Goal: Task Accomplishment & Management: Manage account settings

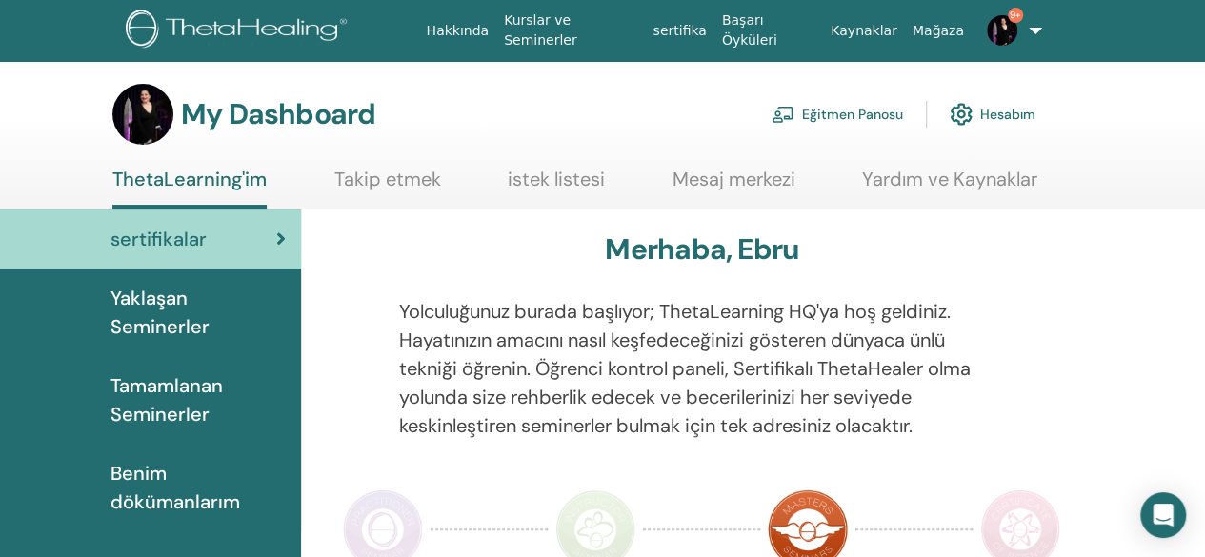
click at [846, 111] on link "Eğitmen Panosu" at bounding box center [838, 114] width 132 height 42
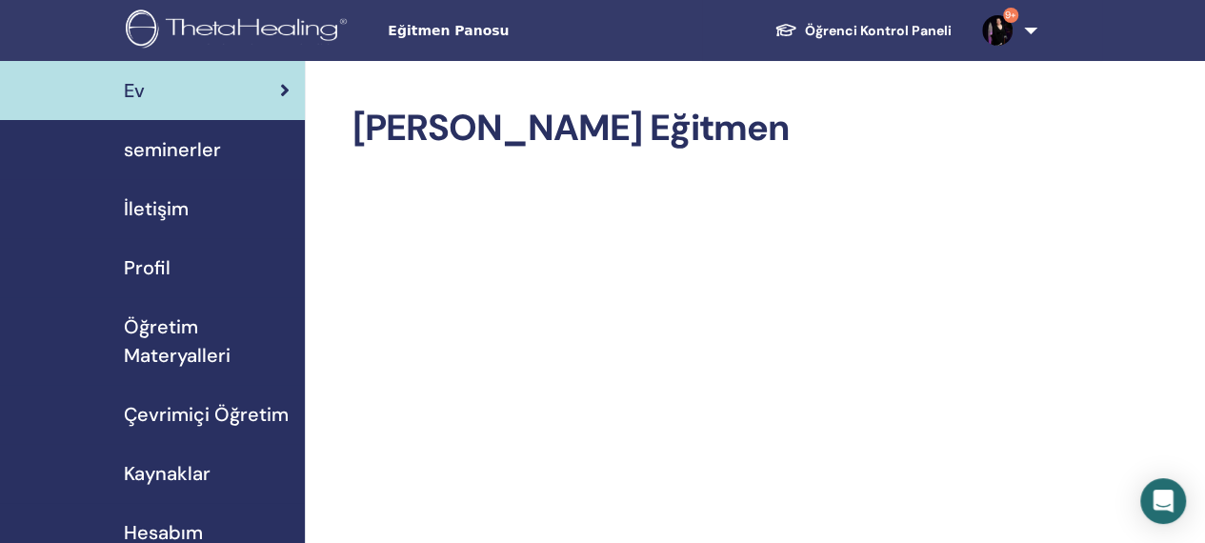
click at [173, 159] on span "seminerler" at bounding box center [172, 149] width 97 height 29
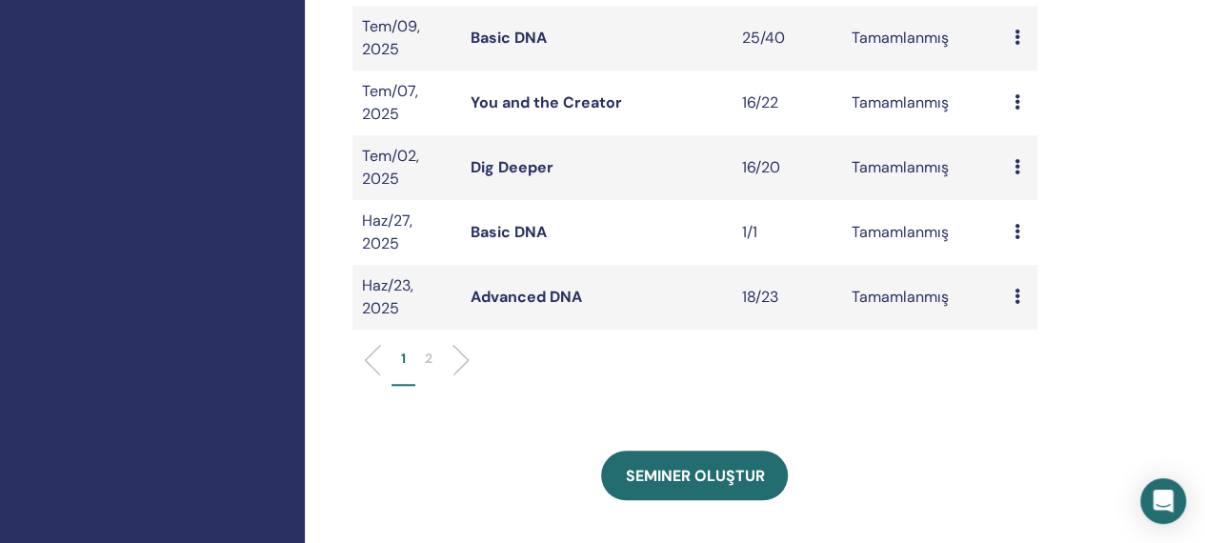
scroll to position [704, 0]
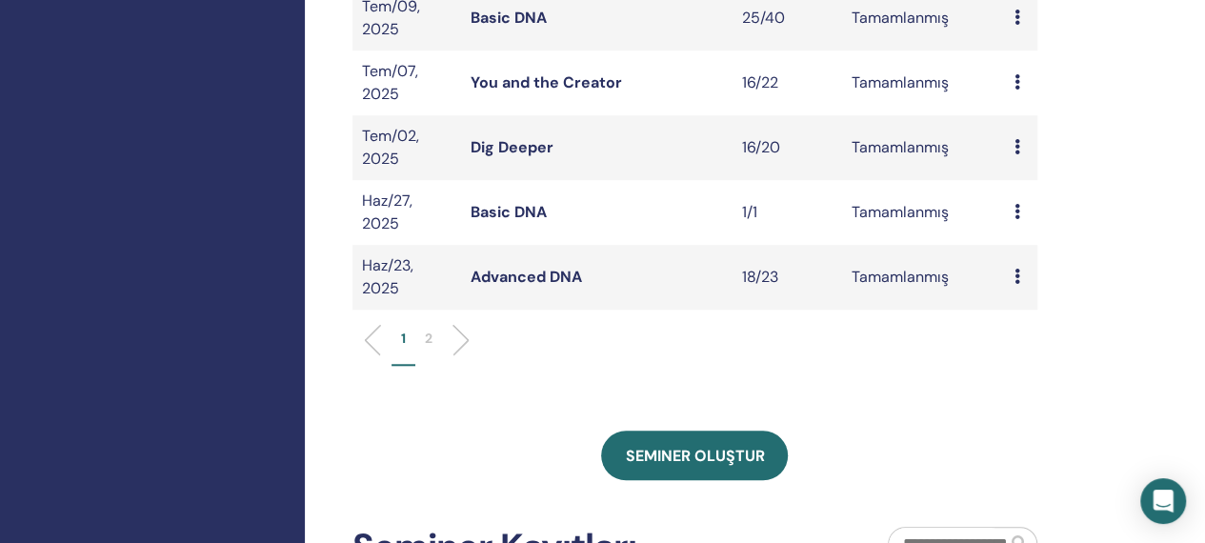
click at [458, 338] on li at bounding box center [453, 340] width 32 height 32
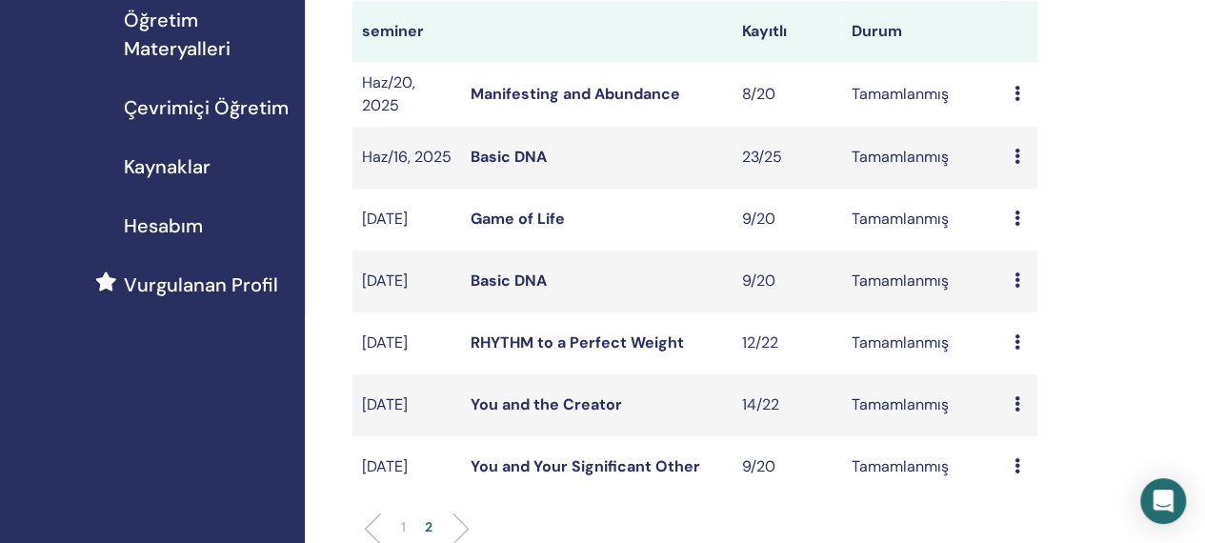
scroll to position [299, 0]
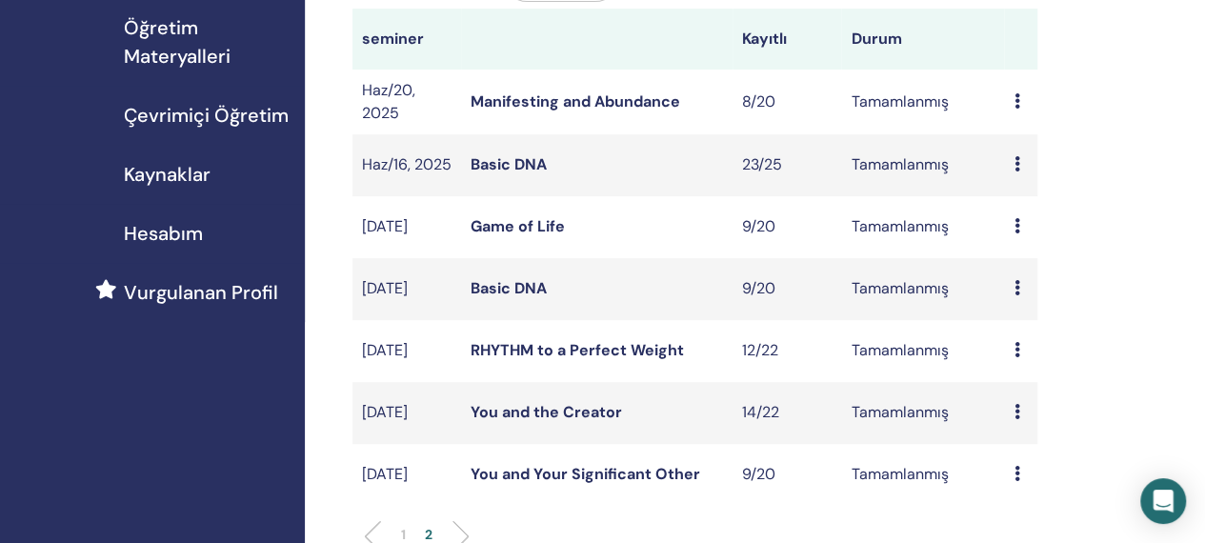
click at [513, 171] on link "Basic DNA" at bounding box center [509, 164] width 76 height 20
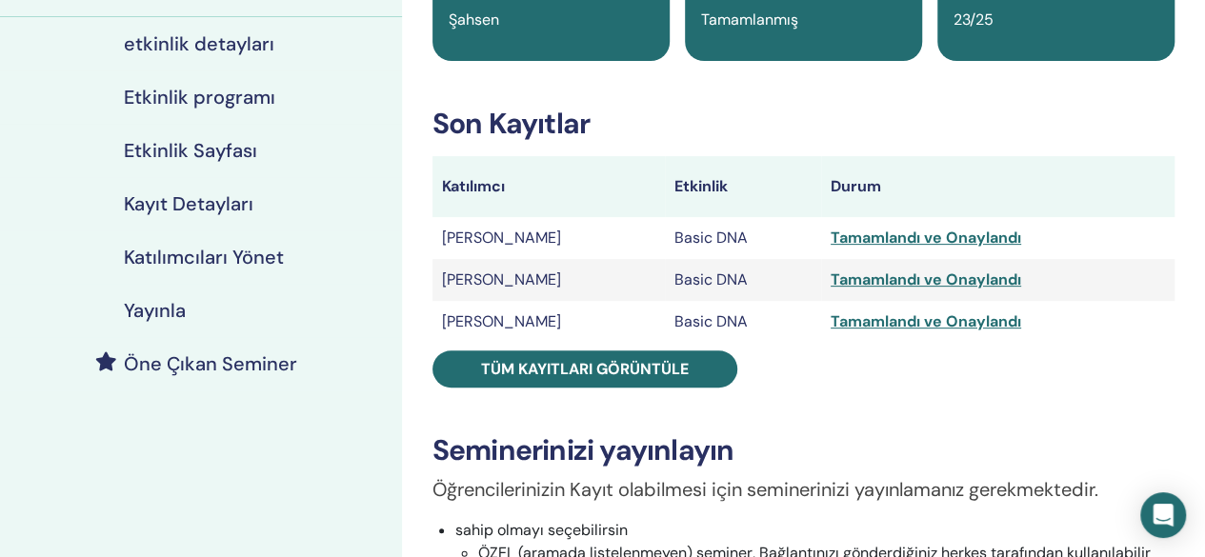
scroll to position [226, 0]
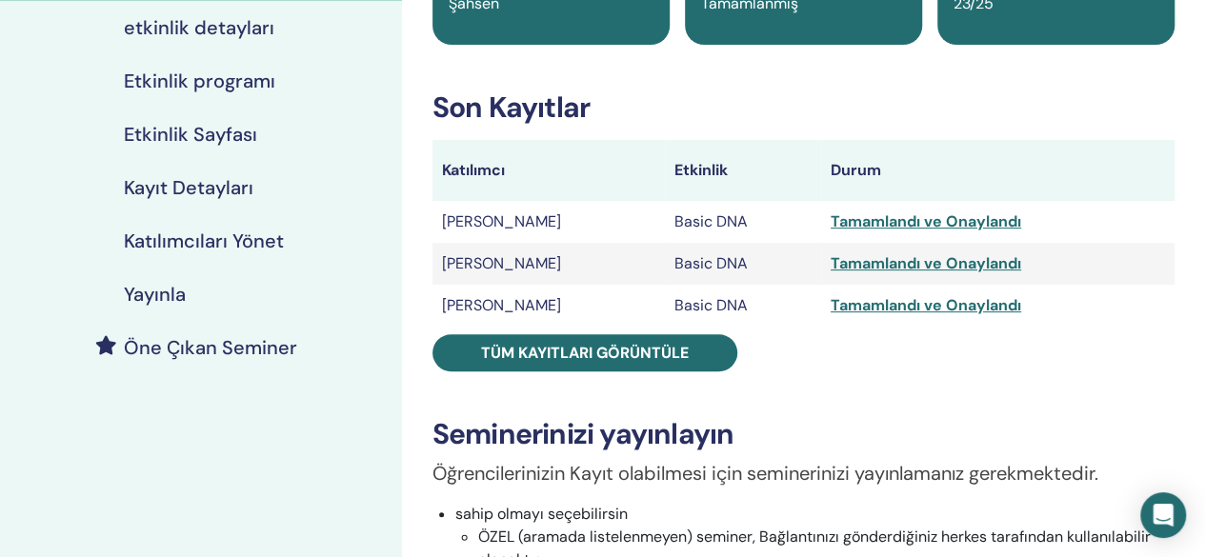
click at [932, 311] on div "Tamamlandı ve Onaylandı" at bounding box center [998, 305] width 334 height 23
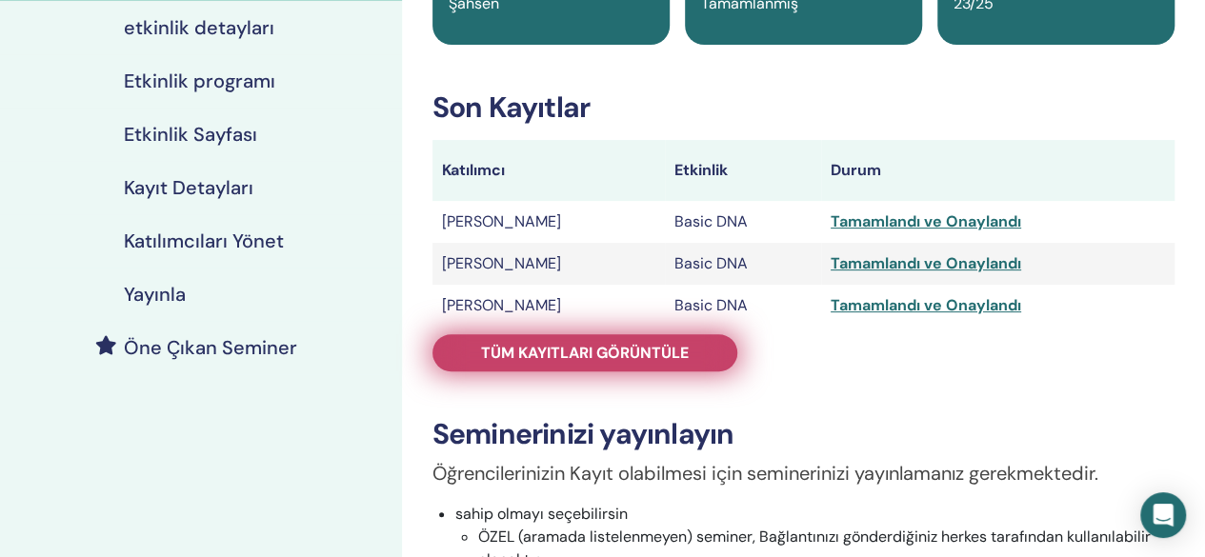
click at [715, 359] on link "Tüm kayıtları görüntüle" at bounding box center [585, 352] width 305 height 37
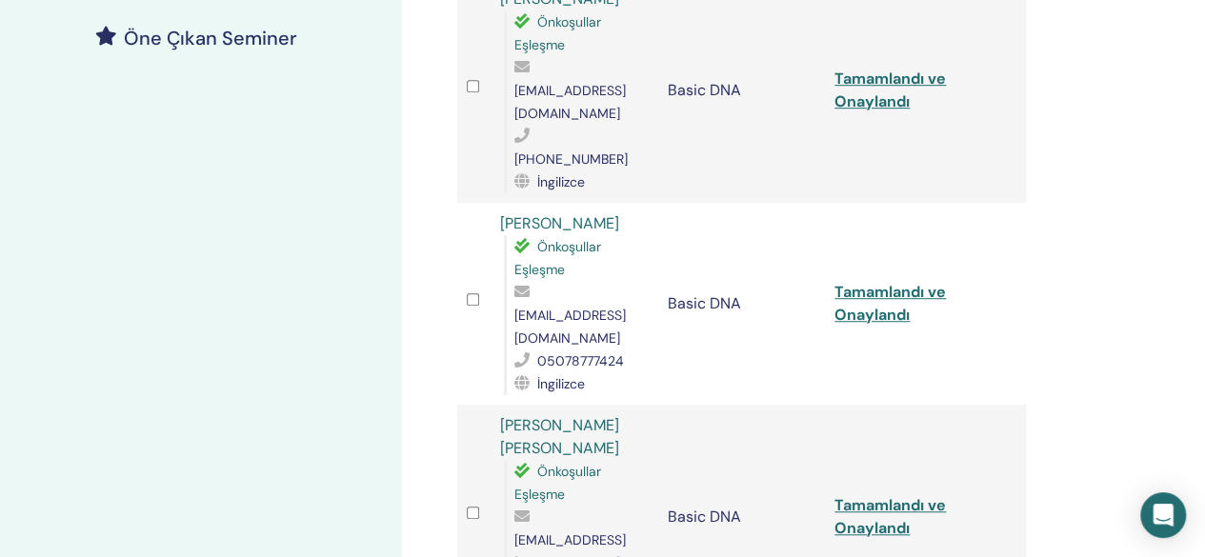
scroll to position [662, 0]
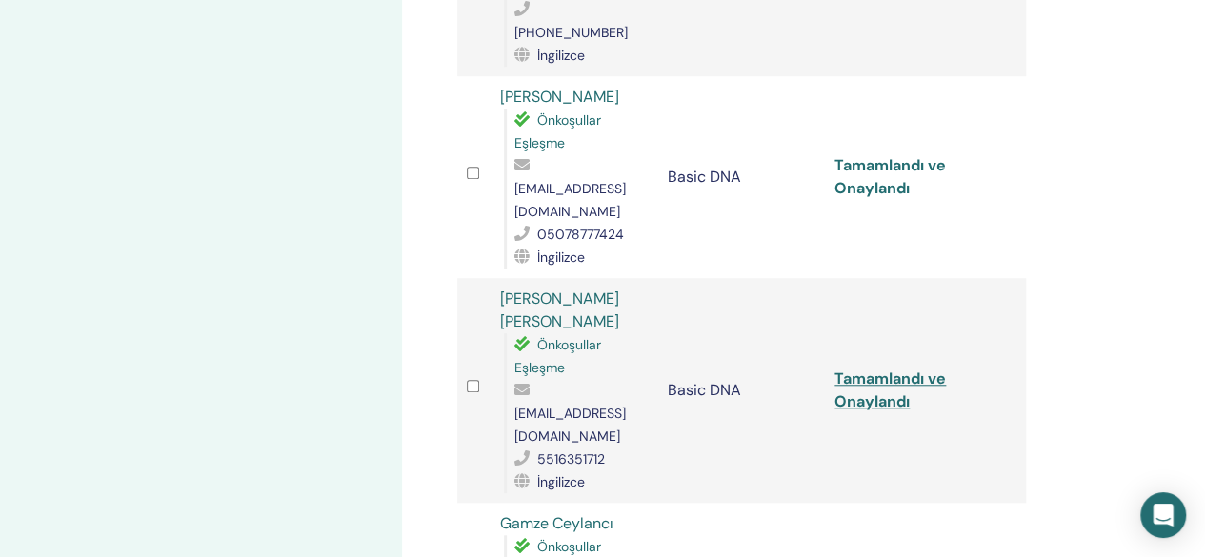
click at [861, 155] on link "Tamamlandı ve Onaylandı" at bounding box center [890, 176] width 111 height 43
